Goal: Navigation & Orientation: Find specific page/section

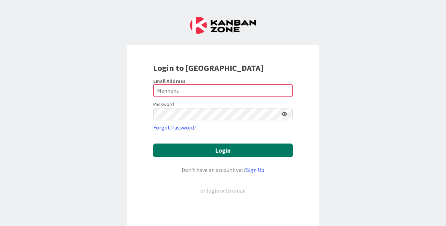
click at [198, 146] on button "Login" at bounding box center [222, 150] width 139 height 14
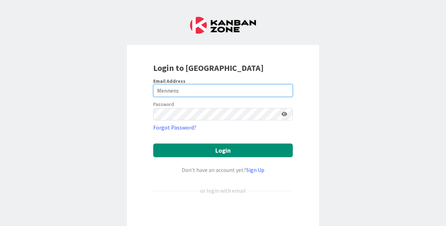
click at [155, 90] on input "Mennens" at bounding box center [222, 90] width 139 height 13
click at [193, 86] on input "dMennens" at bounding box center [222, 90] width 139 height 13
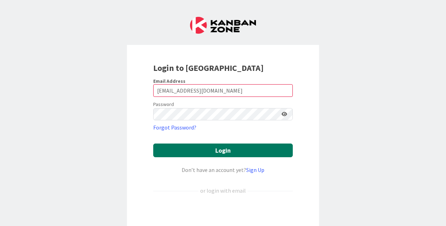
click at [207, 152] on button "Login" at bounding box center [222, 150] width 139 height 14
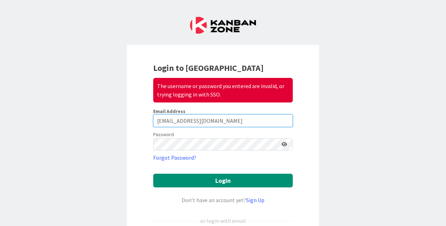
click at [209, 123] on input "[EMAIL_ADDRESS][DOMAIN_NAME]" at bounding box center [222, 120] width 139 height 13
type input "[EMAIL_ADDRESS][PERSON_NAME][DOMAIN_NAME]"
click at [153, 173] on button "Login" at bounding box center [222, 180] width 139 height 14
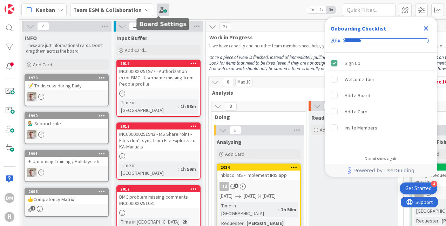
click at [158, 11] on span at bounding box center [163, 10] width 13 height 13
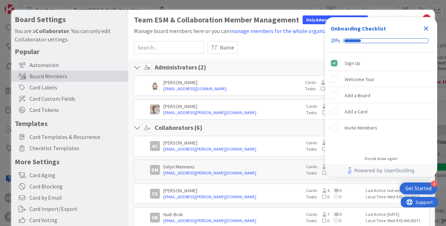
click at [392, 3] on div "Board Settings You are a Collaborator . You can only edit Collaborator settings…" at bounding box center [223, 113] width 446 height 226
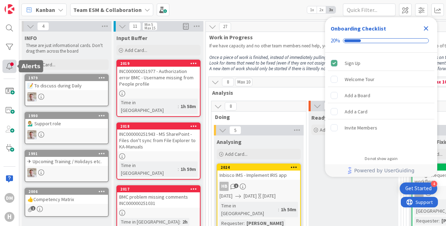
click at [6, 67] on div at bounding box center [9, 66] width 14 height 13
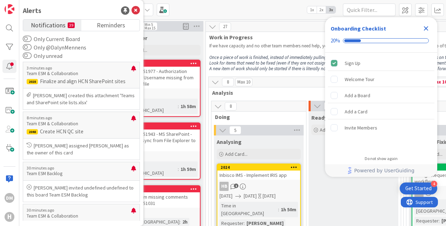
click at [427, 29] on icon "Close Checklist" at bounding box center [426, 28] width 5 height 5
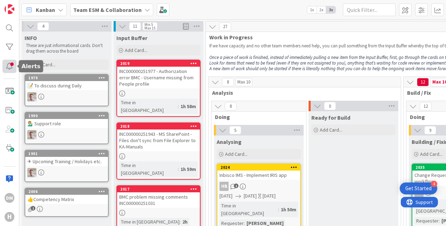
click at [11, 66] on div at bounding box center [9, 66] width 14 height 13
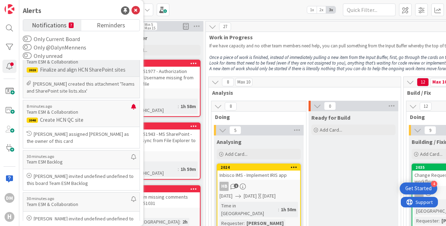
scroll to position [12, 0]
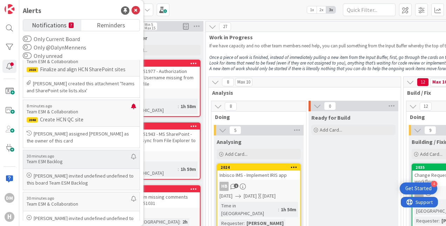
click at [80, 177] on p "[PERSON_NAME] invited undefined undefined to this board Team ESM Backlog" at bounding box center [81, 179] width 109 height 14
click at [87, 179] on p "[PERSON_NAME] invited undefined undefined to this board Team ESM Backlog" at bounding box center [81, 179] width 109 height 14
click at [72, 183] on p "[PERSON_NAME] invited undefined undefined to this board Team ESM Backlog" at bounding box center [81, 179] width 109 height 14
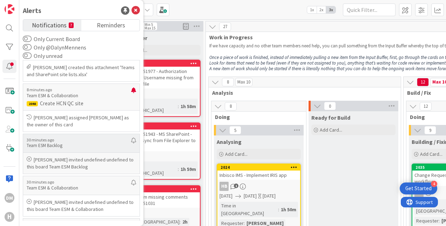
scroll to position [32, 0]
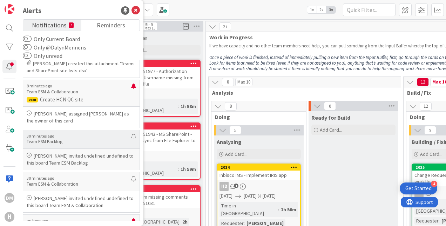
click at [58, 157] on p "[PERSON_NAME] invited undefined undefined to this board Team ESM Backlog" at bounding box center [81, 159] width 109 height 14
click at [197, 4] on div "Kanban Team ESM & Collaboration 1x 2x 3x" at bounding box center [232, 9] width 427 height 19
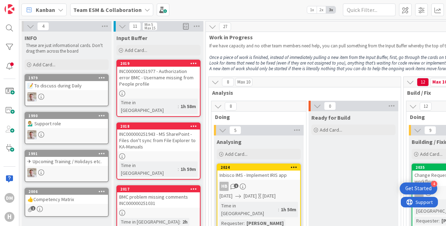
click at [61, 8] on icon at bounding box center [61, 10] width 6 height 6
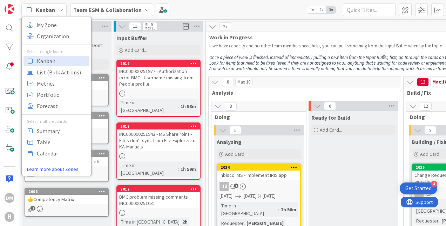
click at [61, 8] on icon at bounding box center [61, 10] width 6 height 6
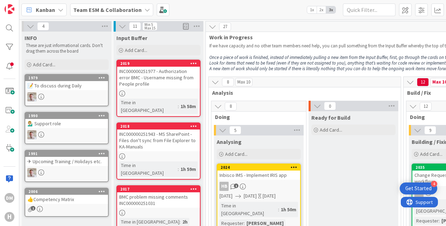
click at [61, 8] on icon at bounding box center [61, 10] width 6 height 6
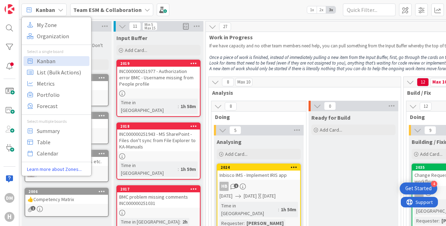
click at [291, 8] on div "Kanban My Zone Organization Select a single board Kanban List (Bulk Actions) Me…" at bounding box center [232, 9] width 427 height 19
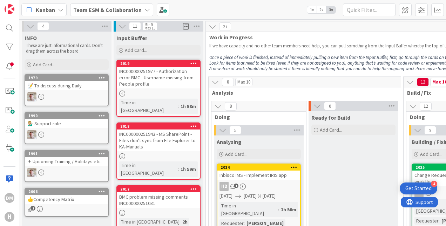
click at [122, 9] on b "Team ESM & Collaboration" at bounding box center [107, 9] width 68 height 7
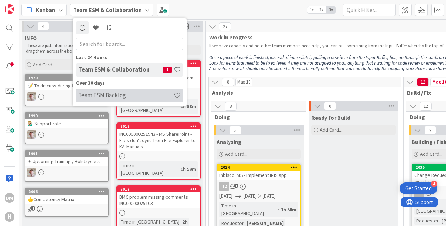
click at [113, 93] on h4 "Team ESM Backlog" at bounding box center [125, 94] width 95 height 7
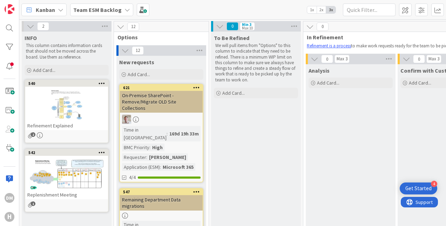
click at [124, 11] on icon at bounding box center [127, 10] width 6 height 6
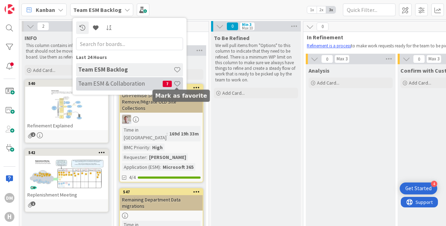
click at [178, 84] on span at bounding box center [176, 83] width 7 height 7
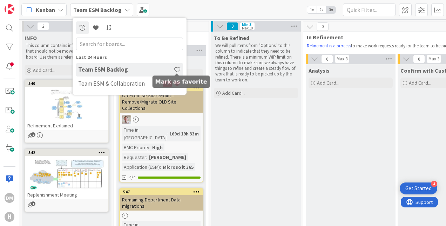
click at [178, 70] on span at bounding box center [176, 69] width 7 height 7
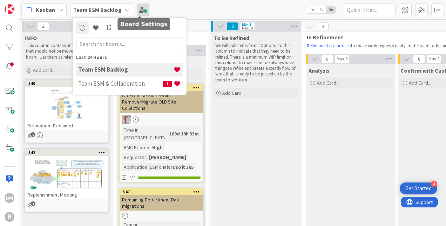
click at [137, 11] on span at bounding box center [143, 10] width 13 height 13
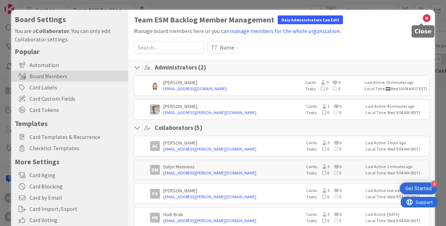
click at [423, 20] on icon at bounding box center [426, 18] width 9 height 10
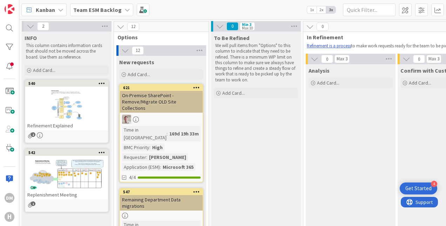
click at [112, 12] on b "Team ESM Backlog" at bounding box center [97, 9] width 48 height 7
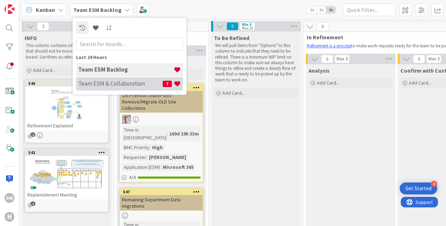
click at [117, 85] on h4 "Team ESM & Collaboration" at bounding box center [120, 83] width 84 height 7
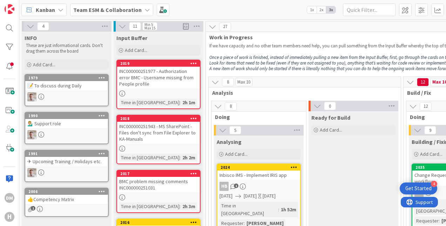
click at [134, 4] on div "Team ESM & Collaboration" at bounding box center [111, 10] width 83 height 13
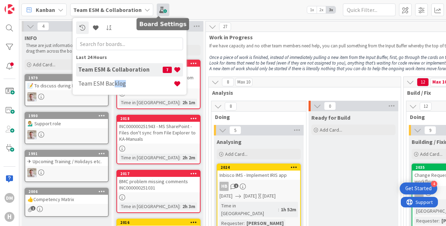
drag, startPoint x: 113, startPoint y: 83, endPoint x: 155, endPoint y: 7, distance: 86.6
click at [155, 7] on div "Kanban My Zone Organization Select a single board Kanban List (Bulk Actions) Me…" at bounding box center [232, 9] width 427 height 19
click at [287, 8] on div "Kanban My Zone Organization Select a single board Kanban List (Bulk Actions) Me…" at bounding box center [232, 9] width 427 height 19
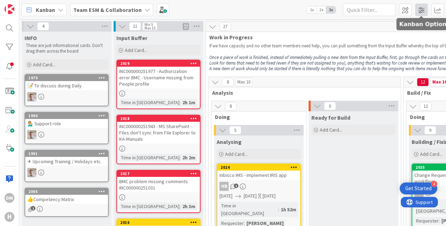
click at [417, 9] on span at bounding box center [421, 10] width 13 height 13
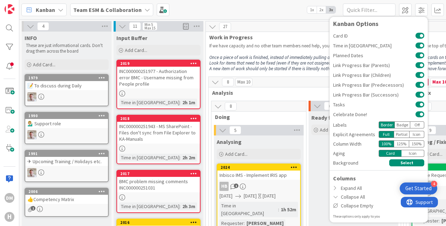
click at [213, 7] on div "Kanban My Zone Organization Select a single board Kanban List (Bulk Actions) Me…" at bounding box center [232, 9] width 427 height 19
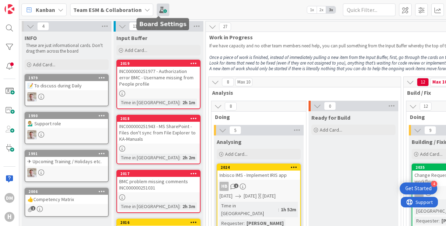
click at [160, 8] on span at bounding box center [163, 10] width 13 height 13
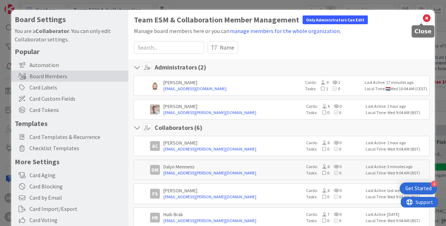
click at [422, 18] on icon at bounding box center [426, 18] width 9 height 10
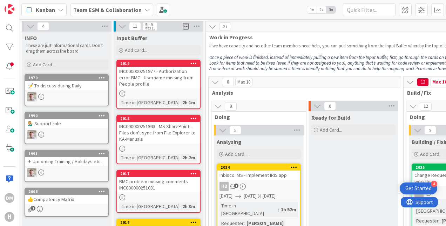
click at [131, 8] on b "Team ESM & Collaboration" at bounding box center [107, 9] width 68 height 7
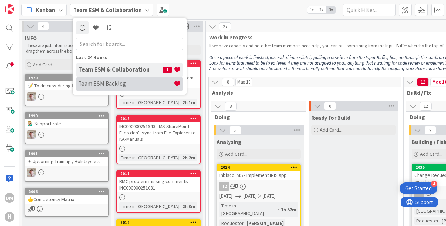
click at [132, 84] on h4 "Team ESM Backlog" at bounding box center [125, 83] width 95 height 7
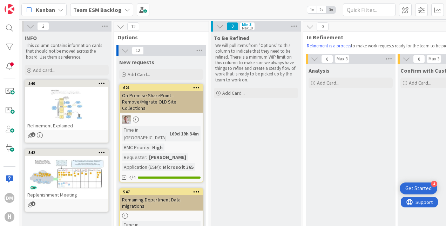
click at [118, 11] on b "Team ESM Backlog" at bounding box center [97, 9] width 48 height 7
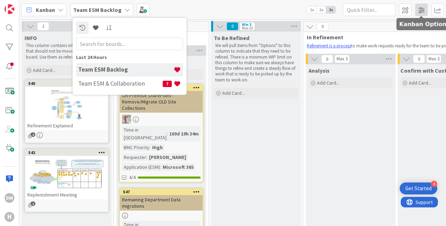
click at [422, 13] on span at bounding box center [421, 10] width 13 height 13
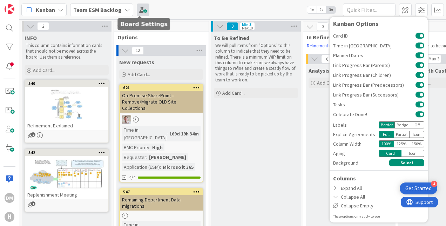
click at [137, 13] on span at bounding box center [143, 10] width 13 height 13
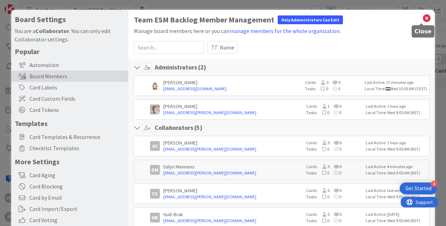
click at [422, 20] on icon at bounding box center [426, 18] width 9 height 10
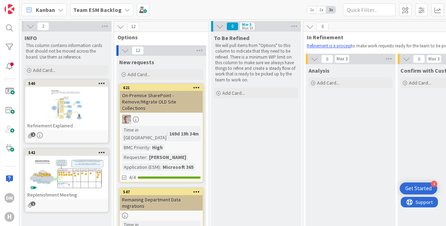
click at [111, 13] on b "Team ESM Backlog" at bounding box center [97, 9] width 48 height 7
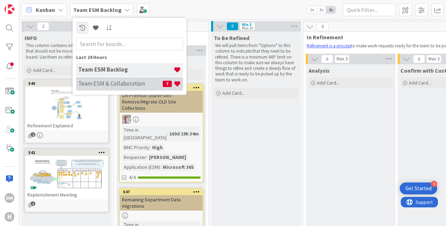
click at [118, 81] on h4 "Team ESM & Collaboration" at bounding box center [120, 83] width 84 height 7
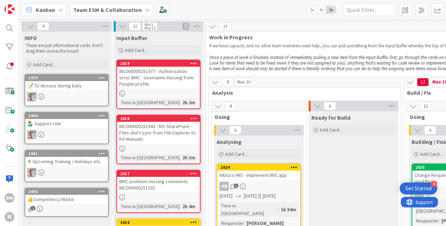
click at [137, 12] on b "Team ESM & Collaboration" at bounding box center [107, 9] width 68 height 7
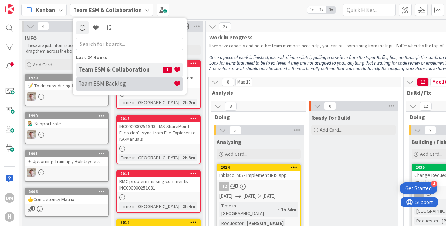
click at [121, 86] on h4 "Team ESM Backlog" at bounding box center [125, 83] width 95 height 7
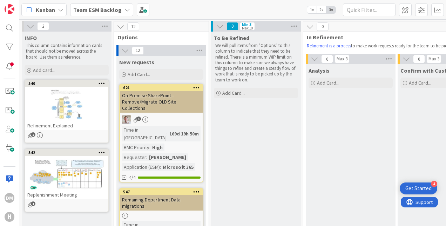
click at [118, 9] on b "Team ESM Backlog" at bounding box center [97, 9] width 48 height 7
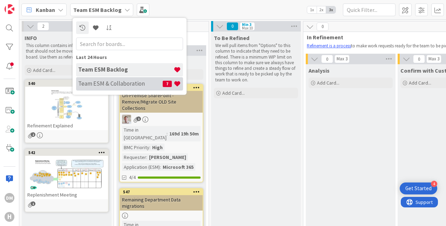
click at [134, 84] on h4 "Team ESM & Collaboration" at bounding box center [120, 83] width 84 height 7
